Goal: Task Accomplishment & Management: Use online tool/utility

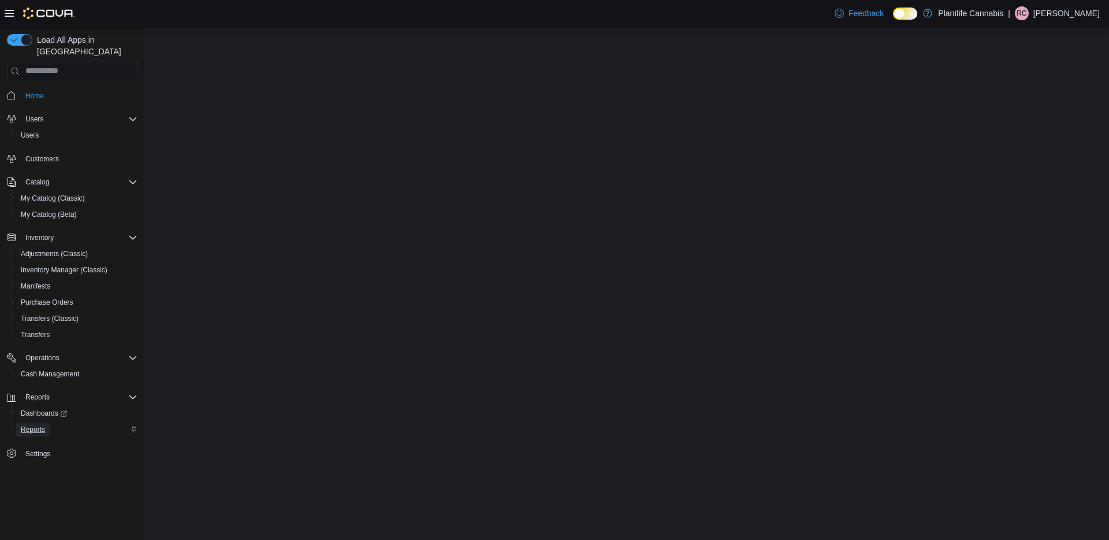
click at [40, 425] on span "Reports" at bounding box center [33, 429] width 24 height 9
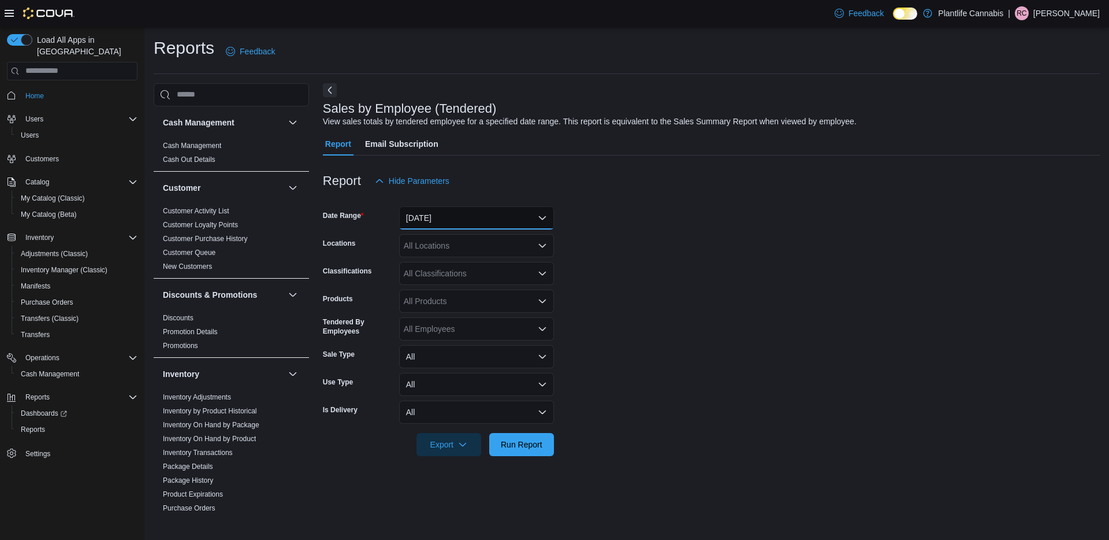
click at [422, 212] on button "[DATE]" at bounding box center [476, 217] width 155 height 23
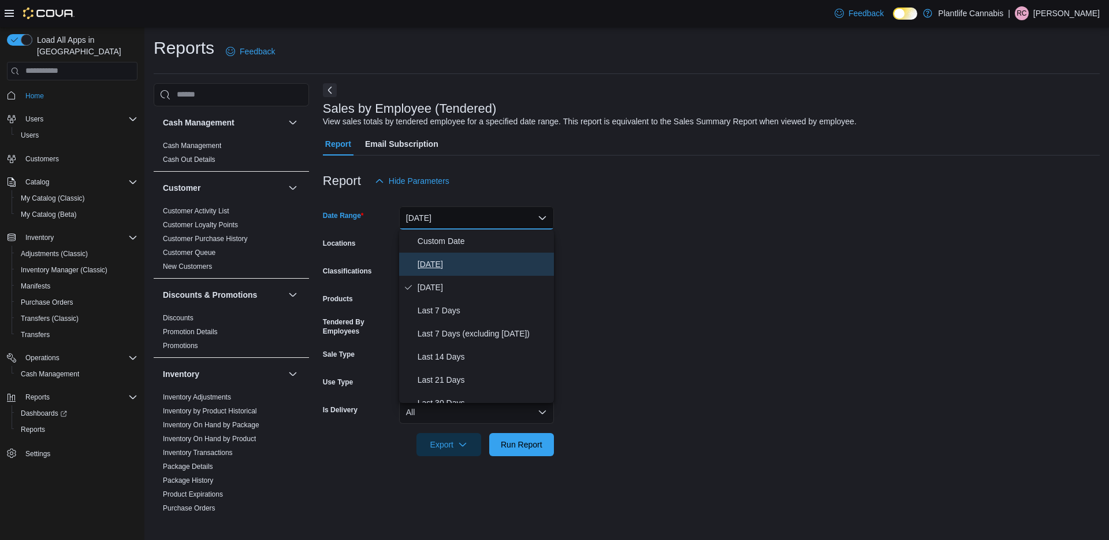
click at [449, 259] on span "[DATE]" at bounding box center [484, 264] width 132 height 14
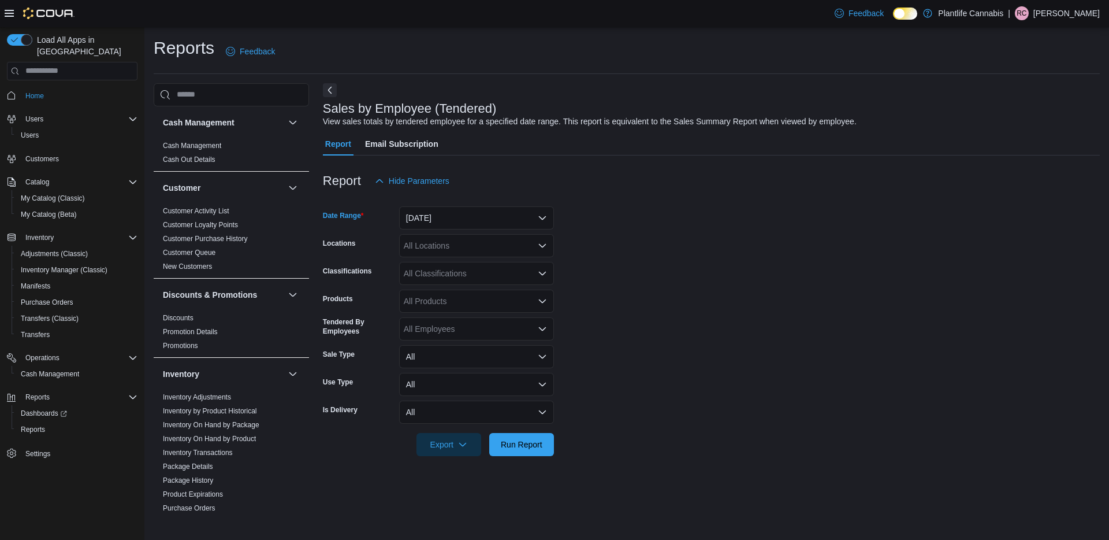
click at [447, 242] on div "All Locations" at bounding box center [476, 245] width 155 height 23
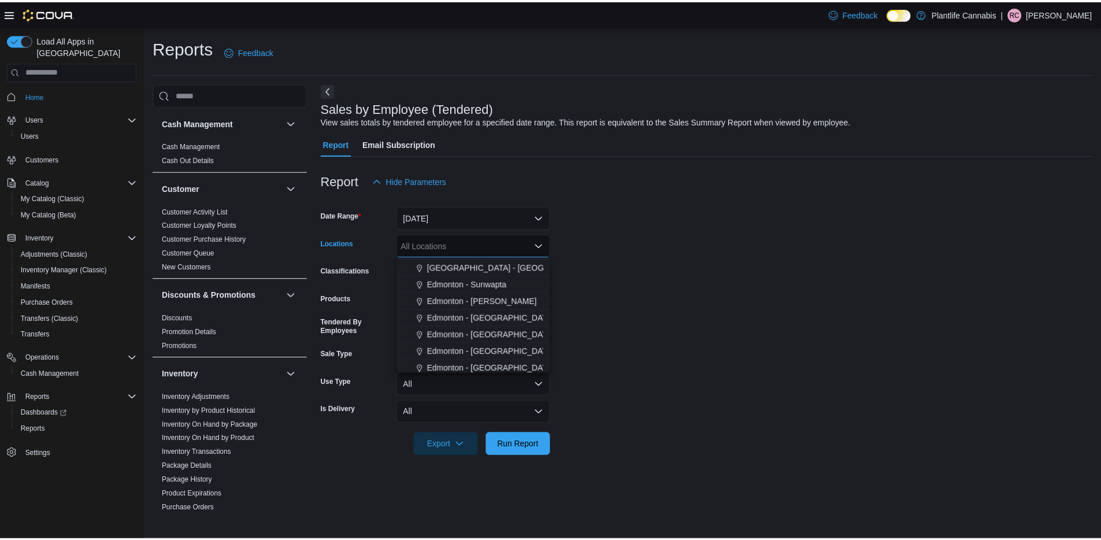
scroll to position [273, 0]
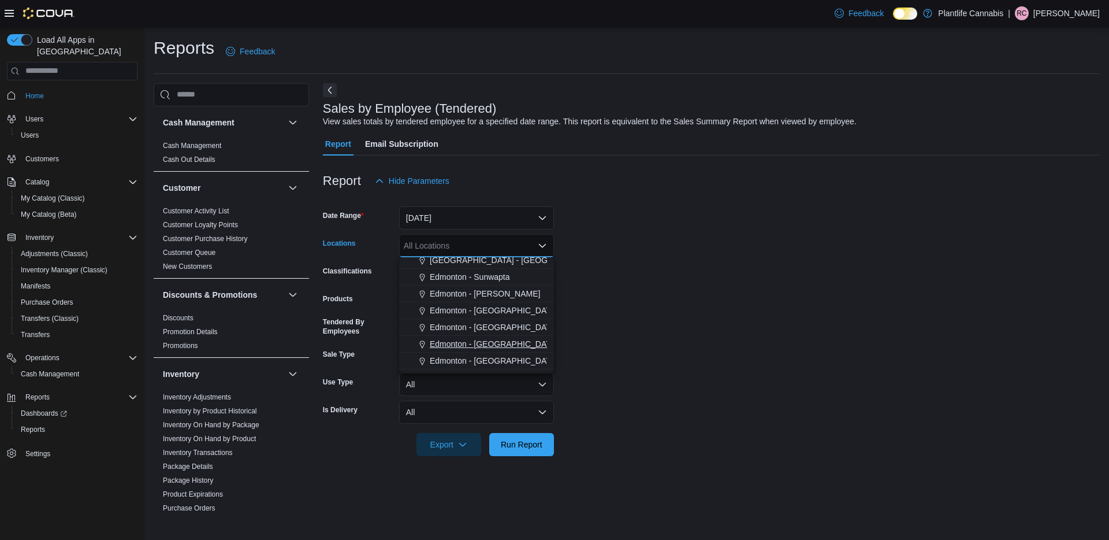
click at [469, 347] on span "Edmonton - [GEOGRAPHIC_DATA] South" at bounding box center [505, 344] width 151 height 12
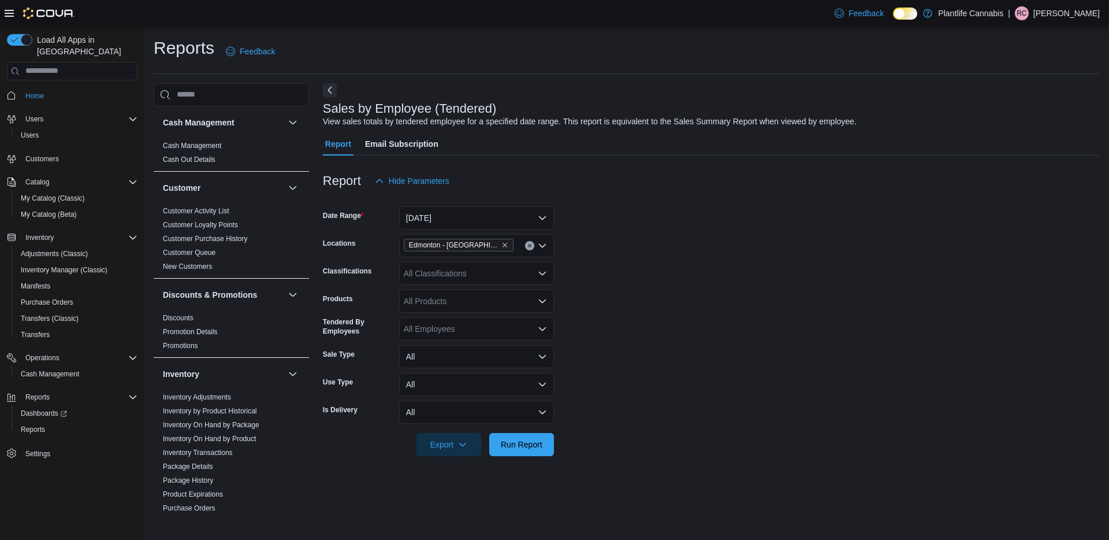
drag, startPoint x: 636, startPoint y: 409, endPoint x: 571, endPoint y: 430, distance: 67.4
click at [636, 409] on form "Date Range [DATE] Locations [GEOGRAPHIC_DATA] - [GEOGRAPHIC_DATA] South Classif…" at bounding box center [711, 323] width 777 height 263
click at [532, 445] on span "Run Report" at bounding box center [522, 444] width 42 height 12
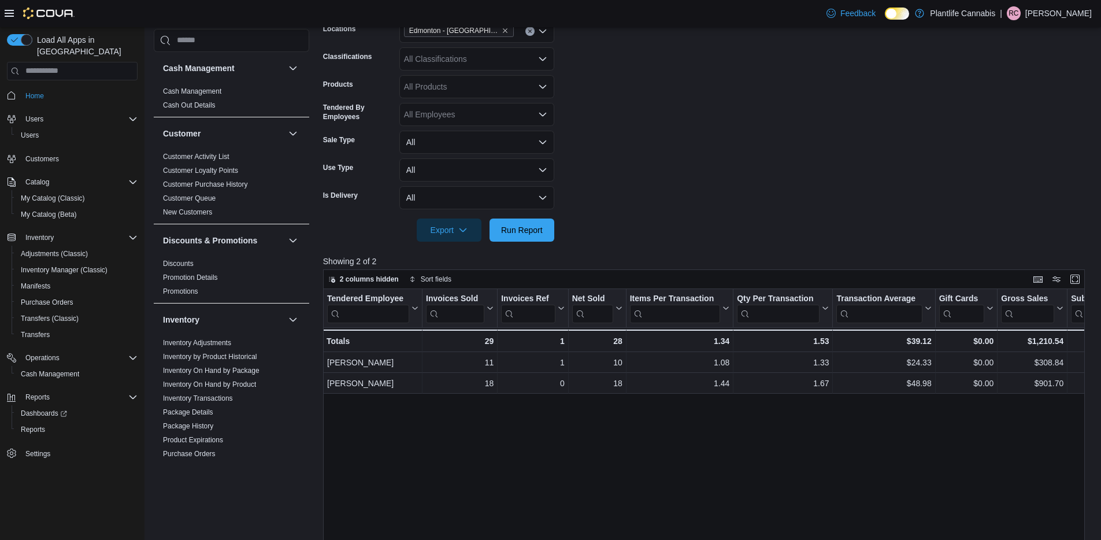
scroll to position [226, 0]
